Goal: Navigation & Orientation: Understand site structure

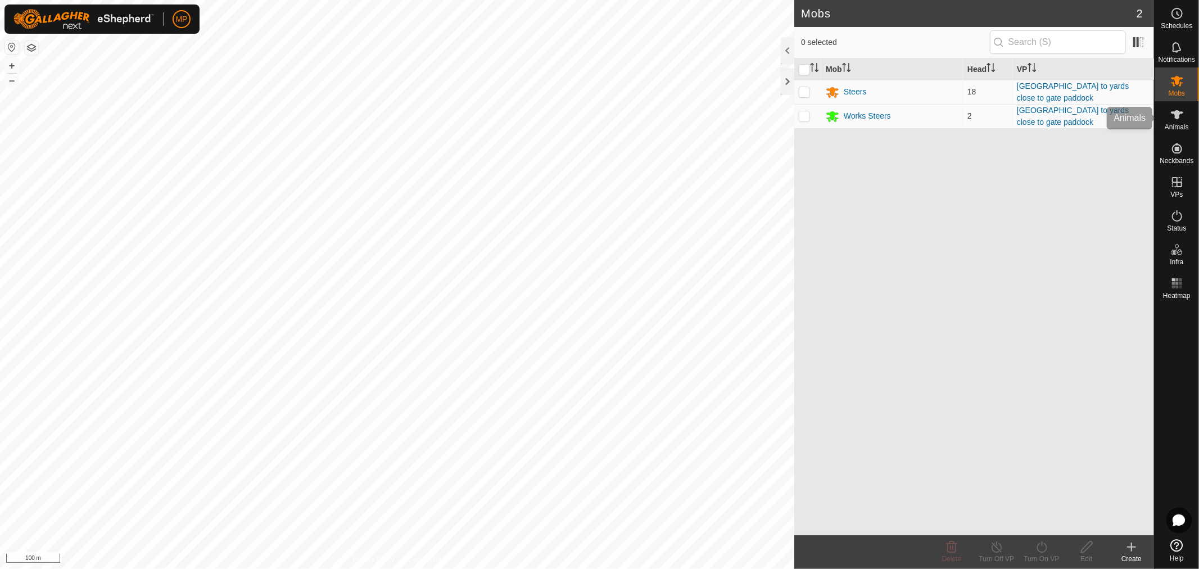
click at [1180, 124] on span "Animals" at bounding box center [1177, 127] width 24 height 7
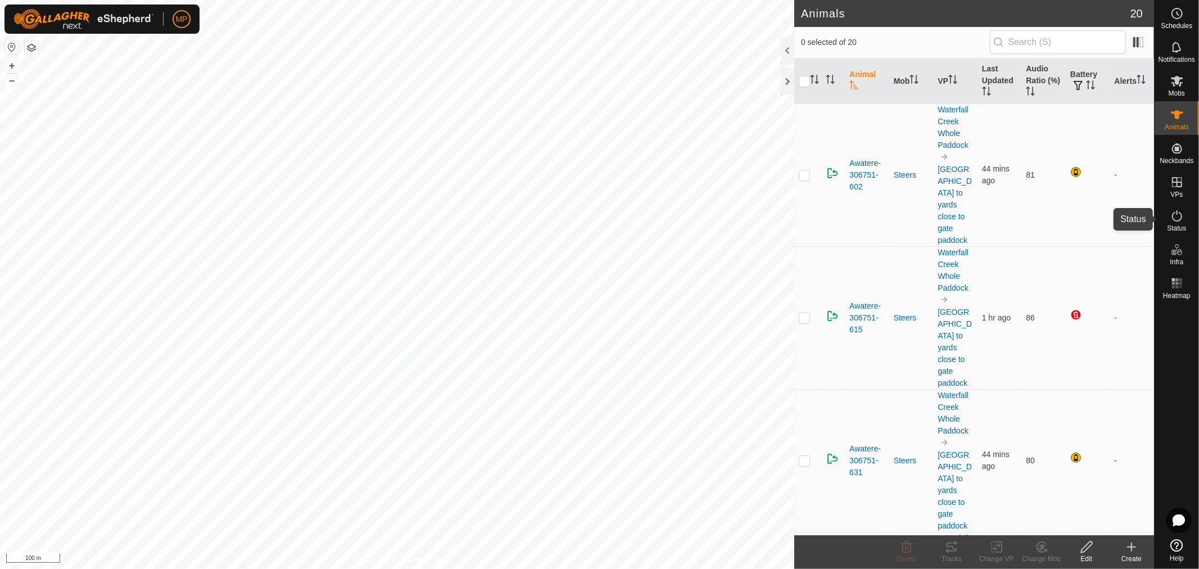
click at [1176, 225] on span "Status" at bounding box center [1176, 228] width 19 height 7
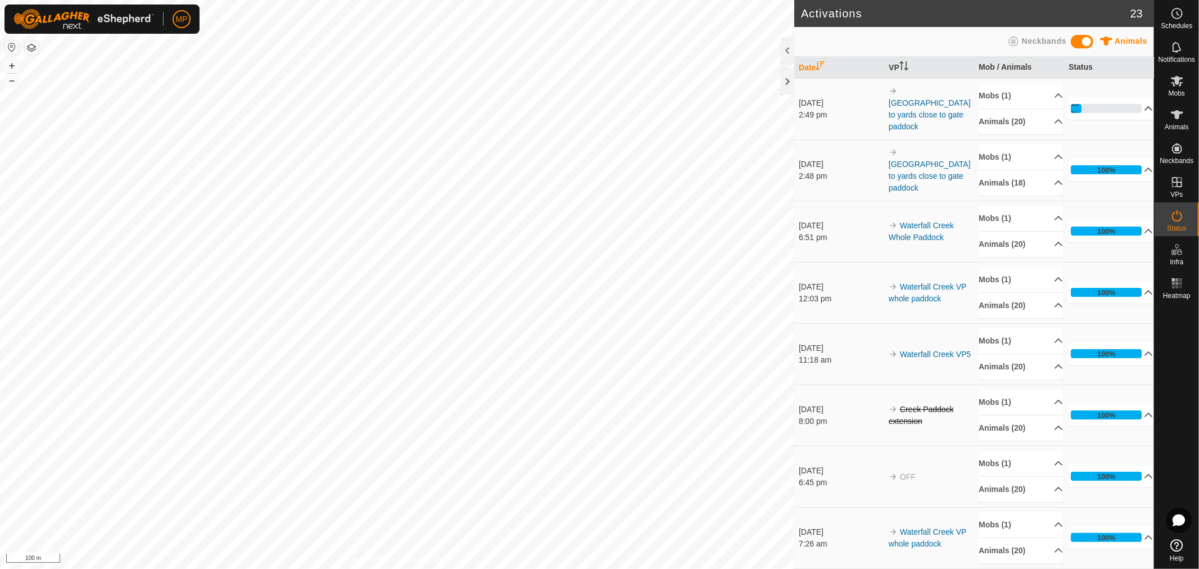
click at [1132, 111] on p-accordion-header "15%" at bounding box center [1111, 108] width 84 height 22
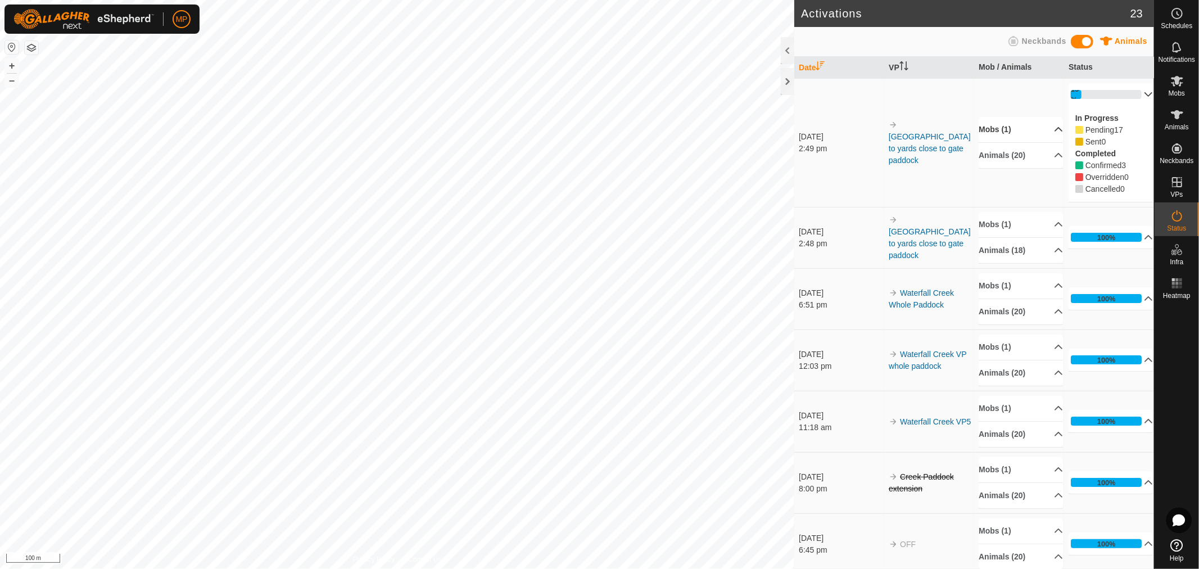
click at [1044, 126] on p-accordion-header "Mobs (1)" at bounding box center [1021, 129] width 84 height 25
click at [1044, 112] on p-accordion-header "Mobs (1)" at bounding box center [1021, 114] width 84 height 25
click at [1046, 160] on p-accordion-header "Animals (20)" at bounding box center [1021, 155] width 84 height 25
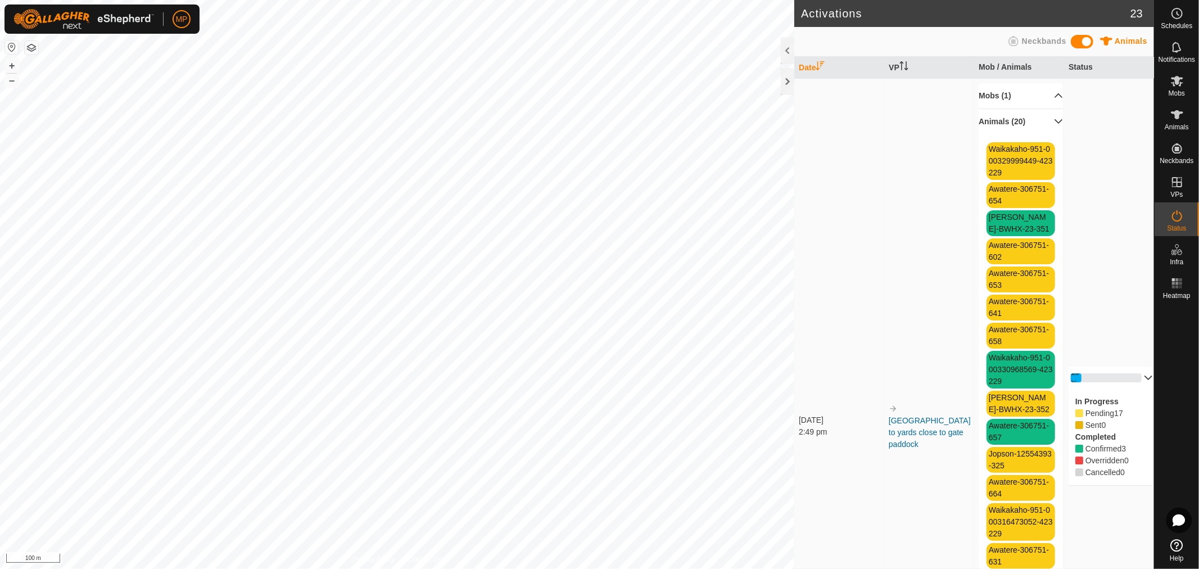
click at [1044, 121] on p-accordion-header "Animals (20)" at bounding box center [1021, 121] width 84 height 25
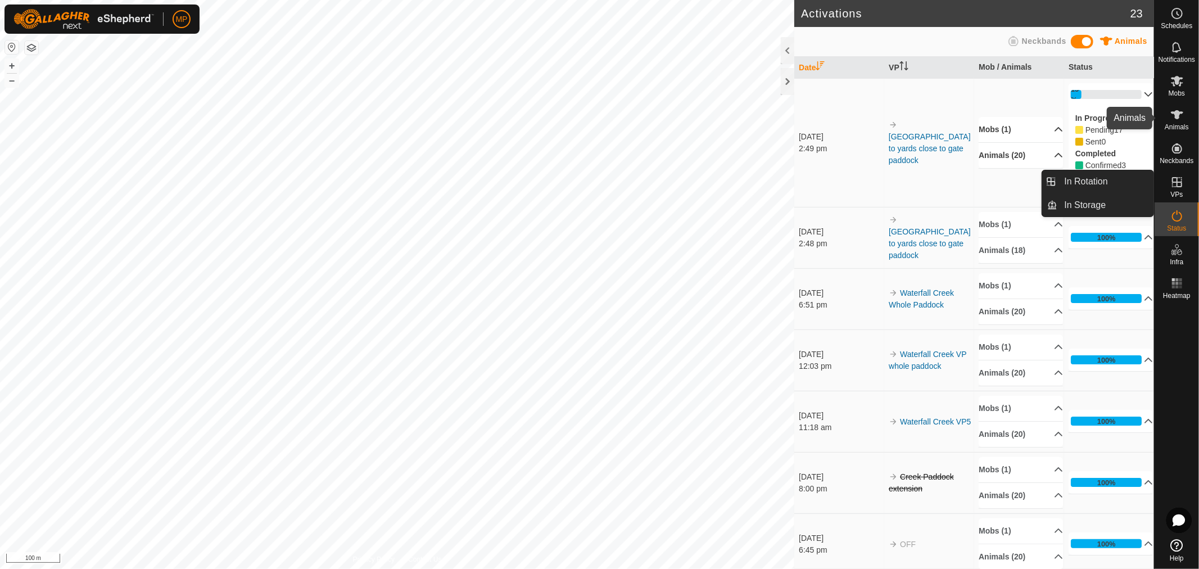
click at [1170, 116] on icon at bounding box center [1176, 114] width 13 height 13
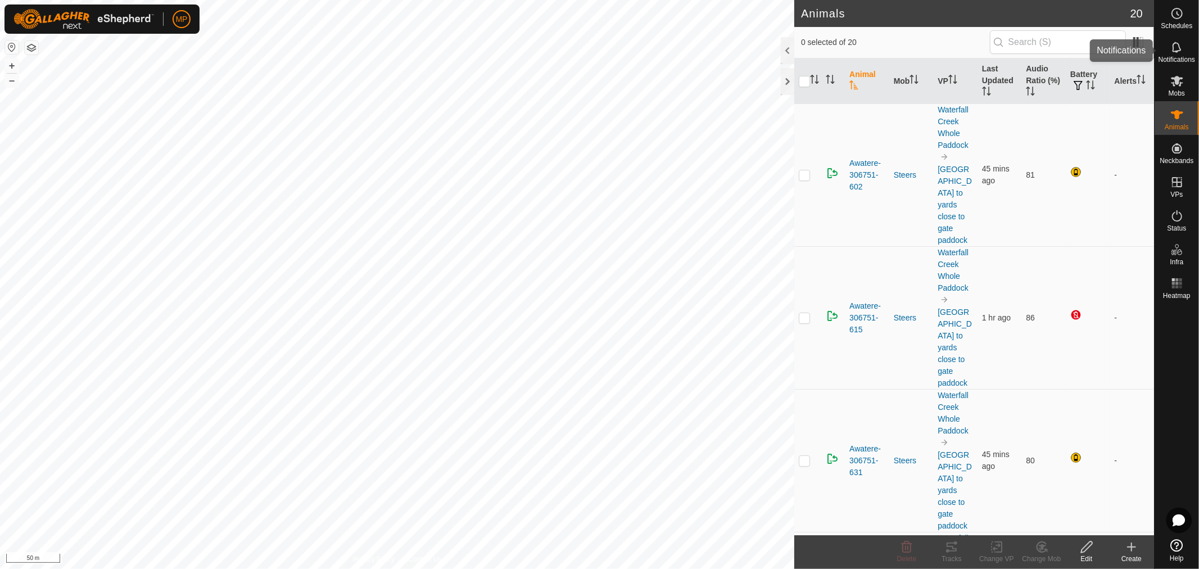
click at [1174, 47] on icon at bounding box center [1176, 46] width 13 height 13
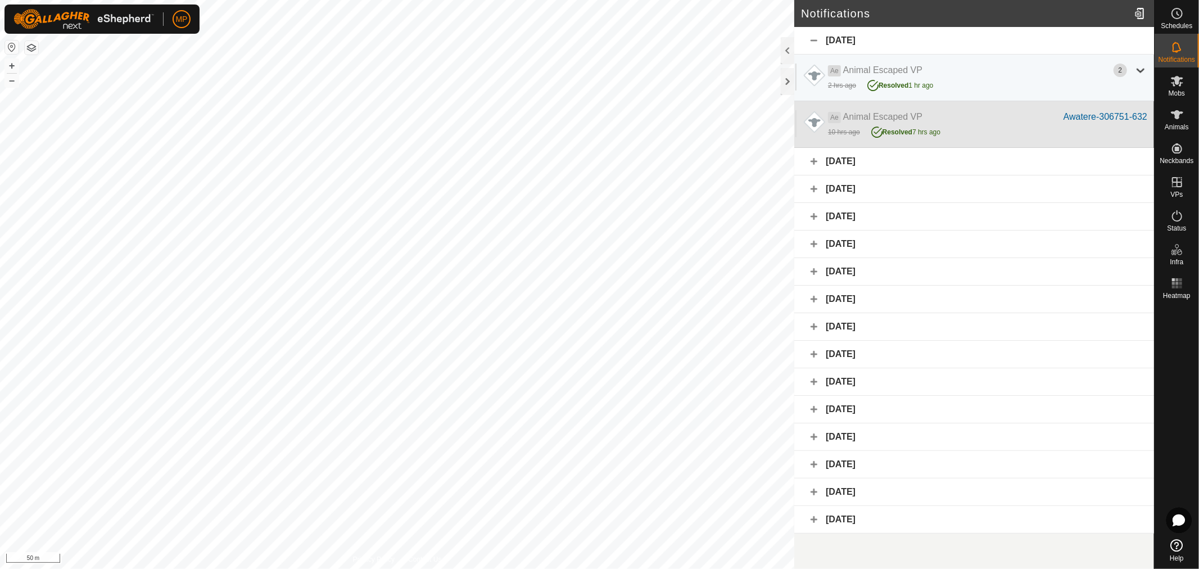
click at [1182, 126] on span "Animals" at bounding box center [1177, 127] width 24 height 7
